Goal: Transaction & Acquisition: Purchase product/service

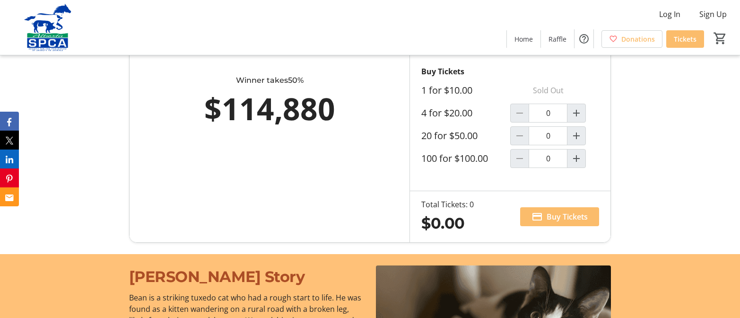
scroll to position [520, 0]
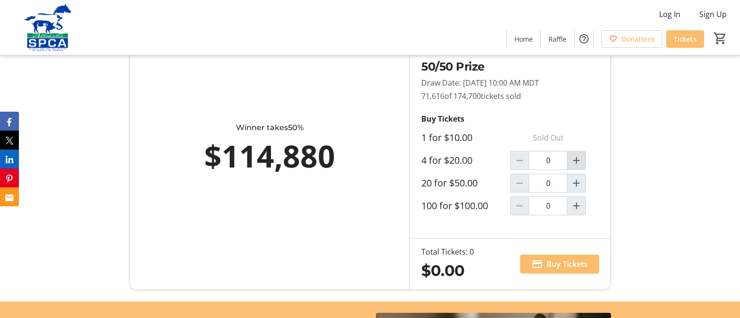
click at [577, 166] on mat-icon "Increment by one" at bounding box center [576, 160] width 11 height 11
type input "1"
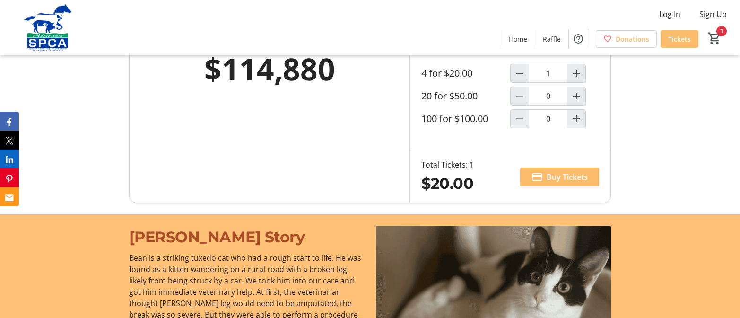
scroll to position [615, 0]
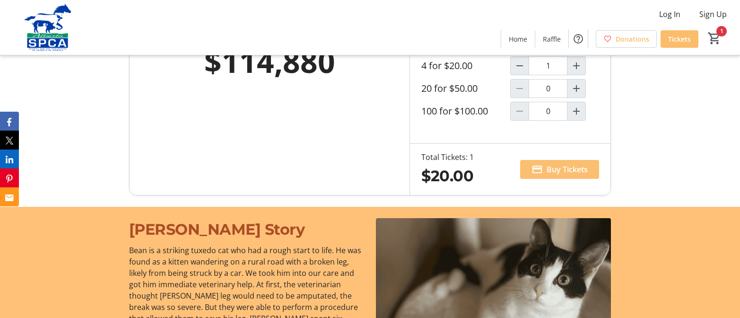
click at [569, 175] on span "Buy Tickets" at bounding box center [567, 169] width 41 height 11
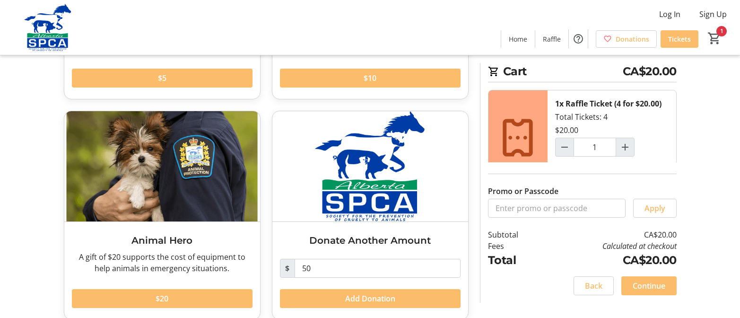
scroll to position [226, 0]
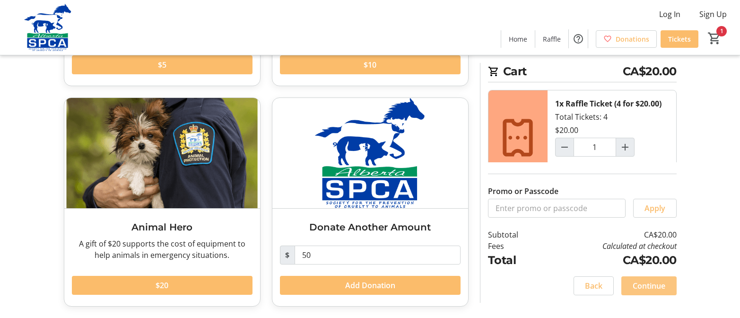
click at [653, 287] on span "Continue" at bounding box center [649, 285] width 33 height 11
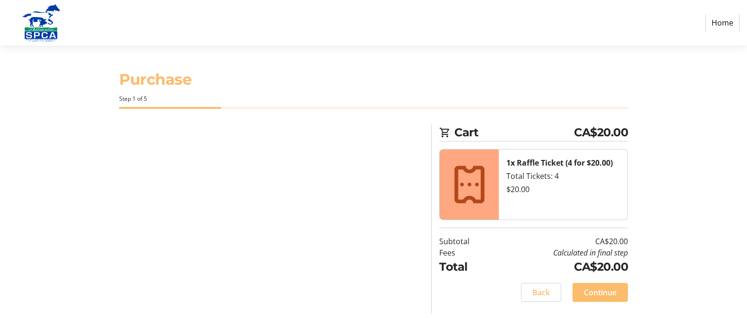
select select "CA"
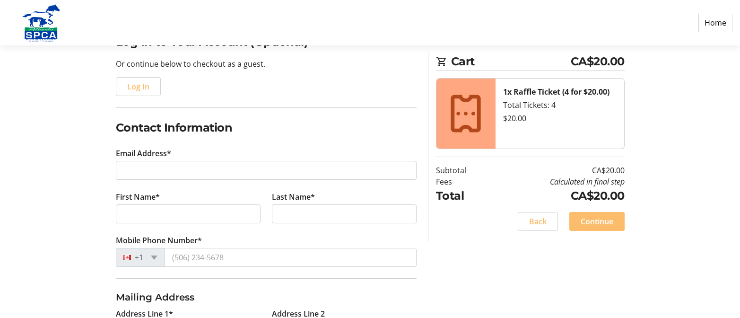
scroll to position [95, 0]
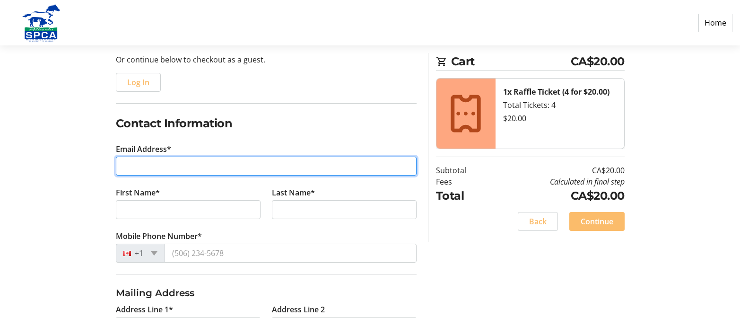
click at [193, 166] on input "Email Address*" at bounding box center [266, 166] width 301 height 19
type input "[PERSON_NAME][EMAIL_ADDRESS][PERSON_NAME][DOMAIN_NAME]"
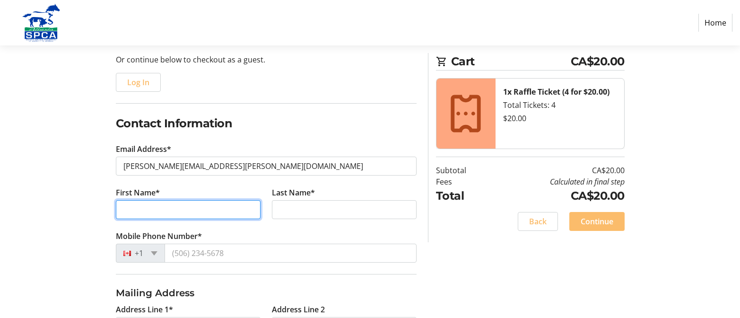
type input "[PERSON_NAME]"
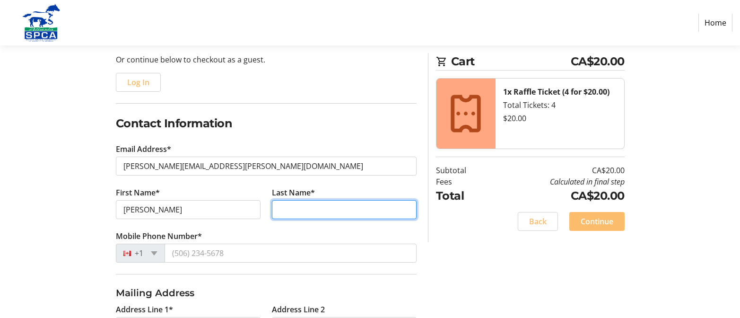
type input "[PERSON_NAME]"
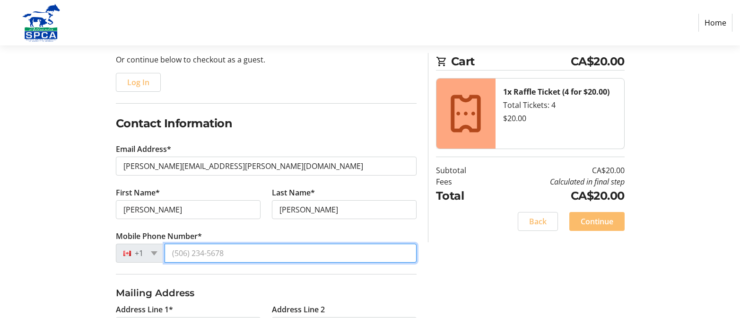
type input "[PHONE_NUMBER]"
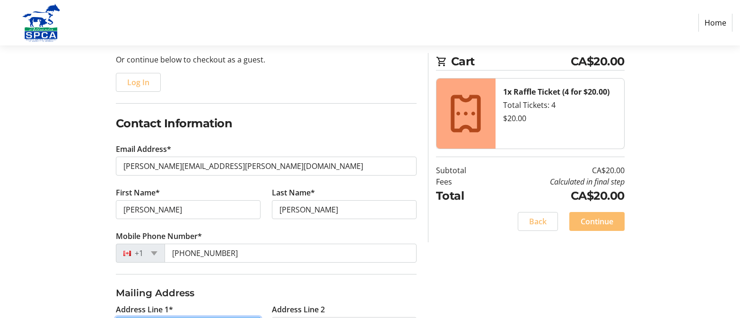
type input "[STREET_ADDRESS]"
type input "[GEOGRAPHIC_DATA]"
select select "AB"
type input "T2Z1G1"
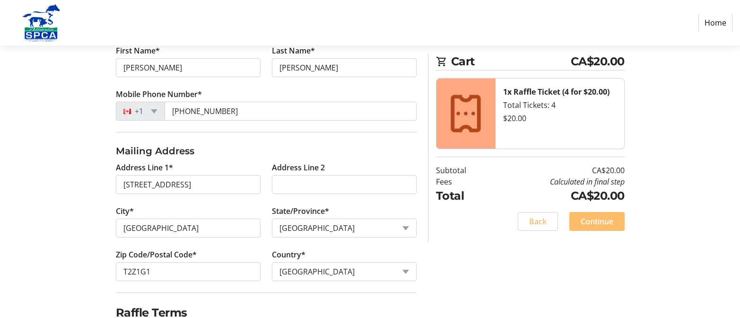
scroll to position [281, 0]
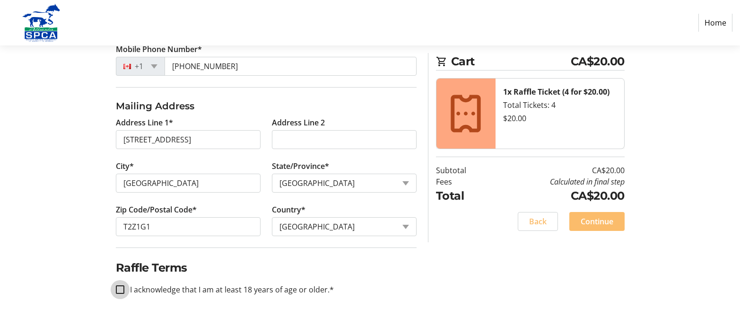
click at [123, 287] on input "I acknowledge that I am at least 18 years of age or older.*" at bounding box center [120, 289] width 9 height 9
checkbox input "true"
click at [613, 225] on span "Continue" at bounding box center [597, 221] width 33 height 11
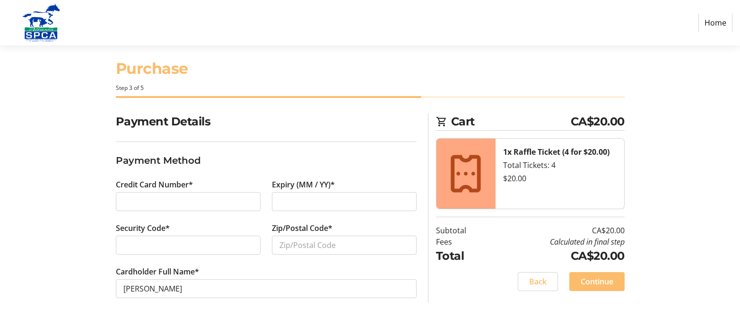
scroll to position [14, 0]
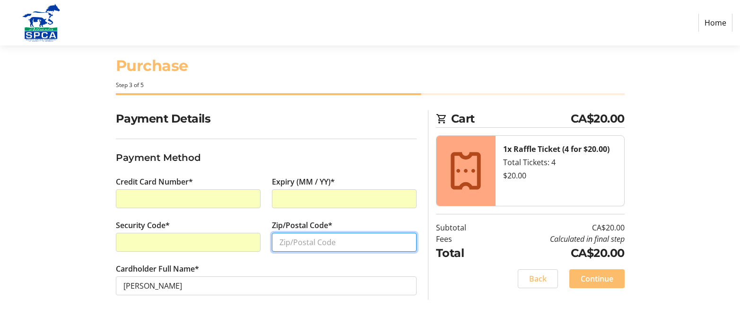
click at [311, 245] on input "Zip/Postal Code*" at bounding box center [344, 242] width 145 height 19
type input "t2z1g1"
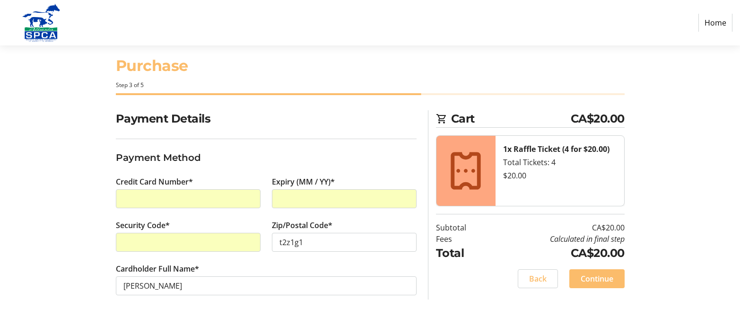
click at [71, 237] on div "Payment Details Payment Method Credit Card Number* Expiry (MM / YY)* Security C…" at bounding box center [370, 214] width 624 height 208
click at [595, 285] on span at bounding box center [597, 278] width 55 height 23
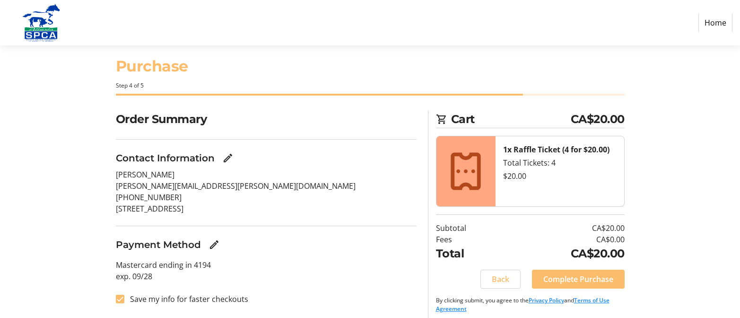
scroll to position [20, 0]
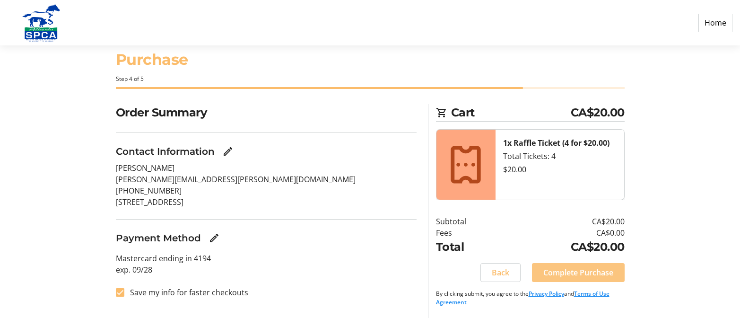
click at [595, 276] on span "Complete Purchase" at bounding box center [579, 272] width 70 height 11
